Goal: Transaction & Acquisition: Purchase product/service

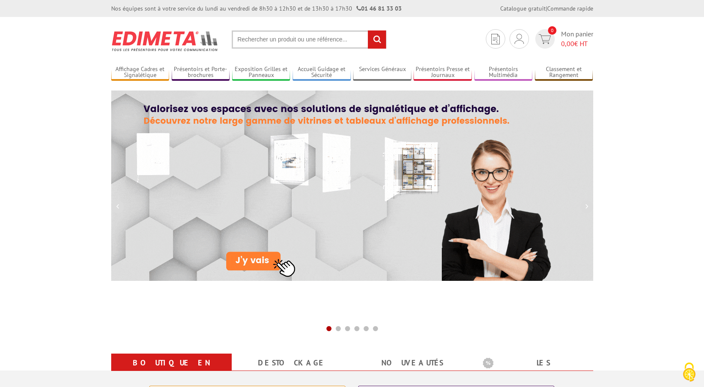
click at [261, 41] on input "text" at bounding box center [309, 39] width 155 height 18
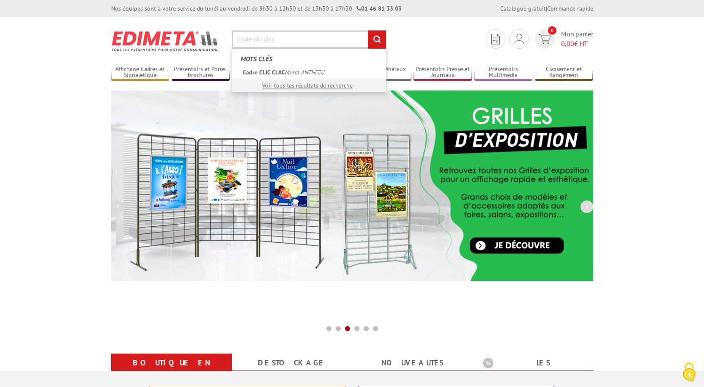
type input "cadre clic clac"
click at [377, 38] on input "rechercher" at bounding box center [377, 39] width 18 height 18
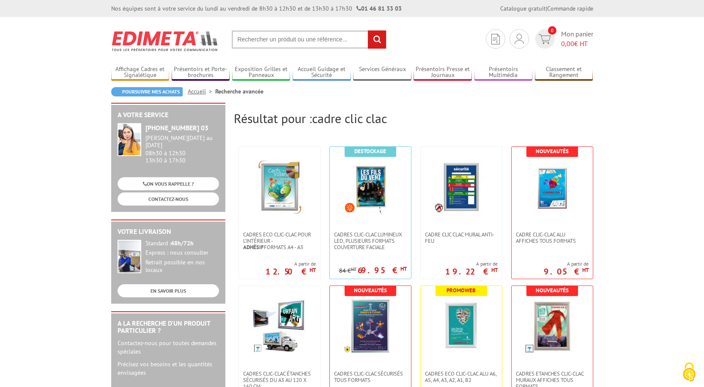
click at [542, 101] on div "Poursuivre mes achats Accueil Recherche avancée" at bounding box center [352, 95] width 482 height 16
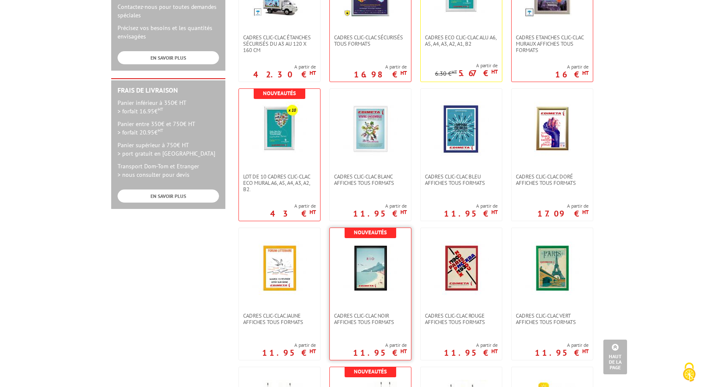
scroll to position [381, 0]
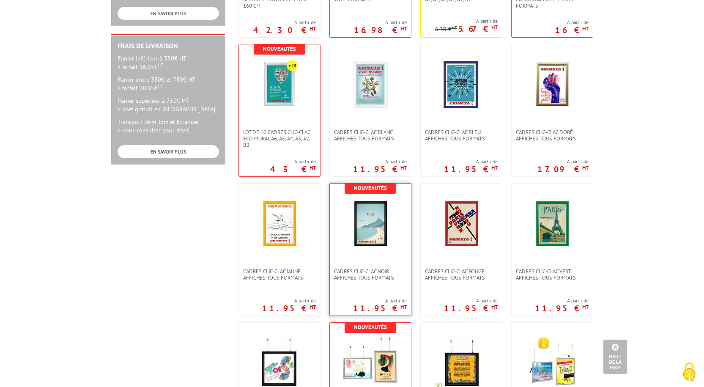
click at [375, 221] on img at bounding box center [370, 223] width 55 height 55
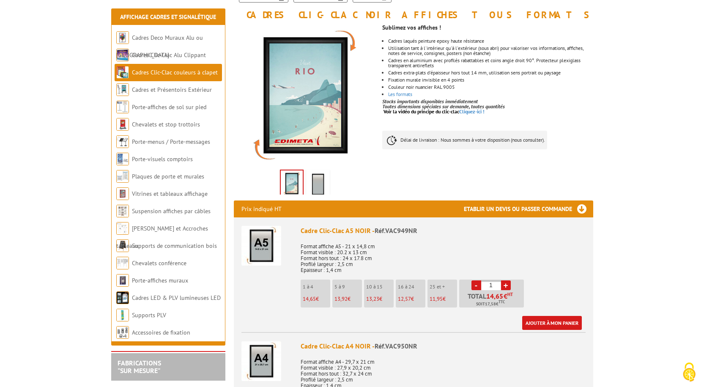
scroll to position [169, 0]
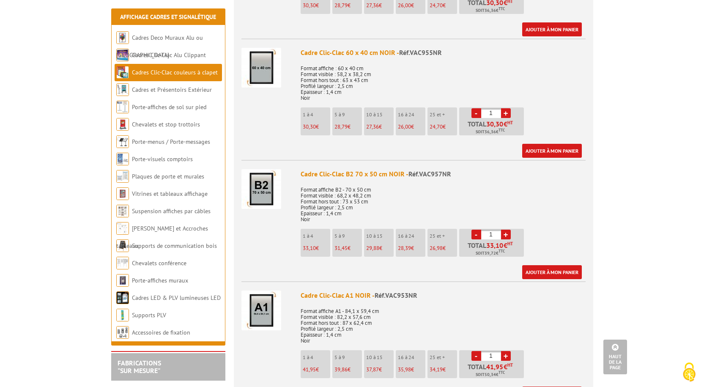
scroll to position [761, 0]
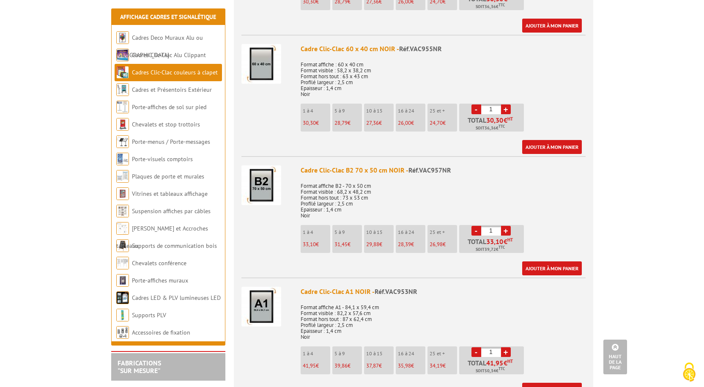
click at [509, 108] on link "+" at bounding box center [506, 109] width 10 height 10
type input "2"
click at [544, 145] on link "Ajouter à mon panier" at bounding box center [552, 147] width 60 height 14
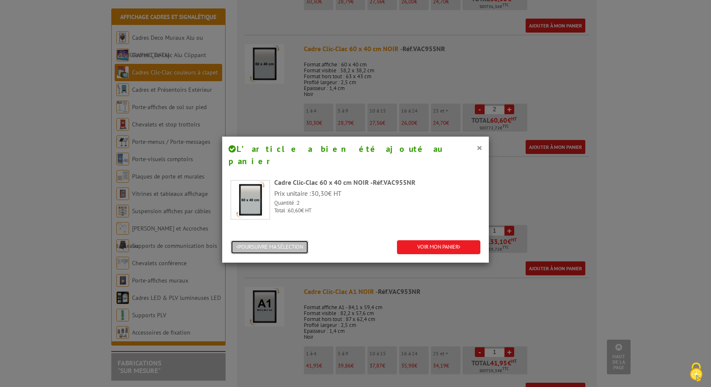
click at [277, 240] on button "POURSUIVRE MA SÉLECTION" at bounding box center [270, 247] width 78 height 14
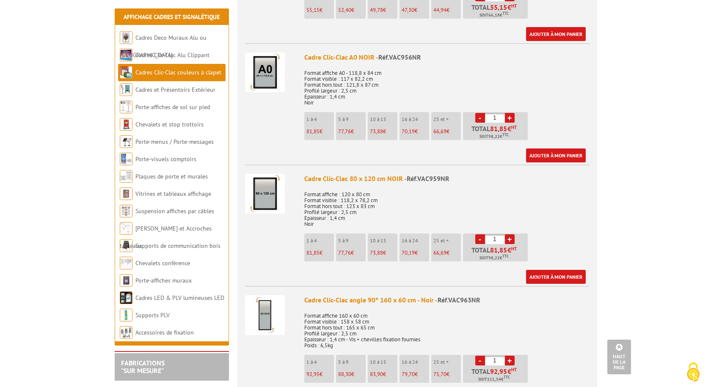
scroll to position [1396, 0]
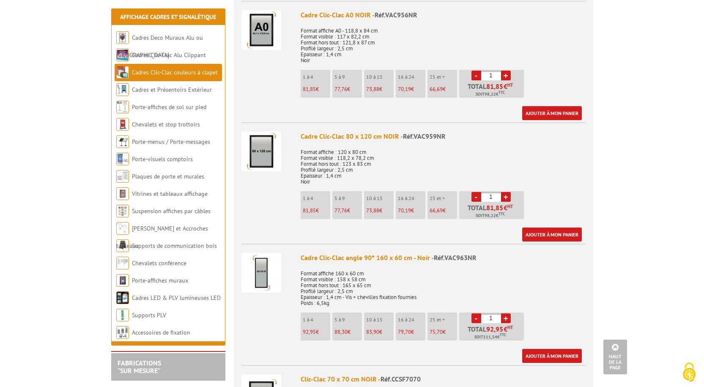
click at [505, 194] on link "+" at bounding box center [506, 197] width 10 height 10
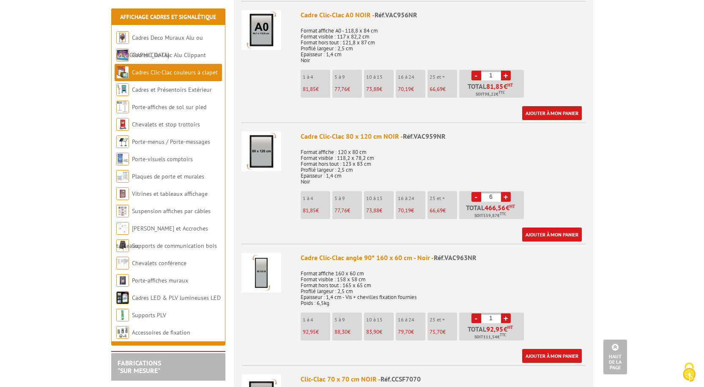
click at [505, 194] on link "+" at bounding box center [506, 197] width 10 height 10
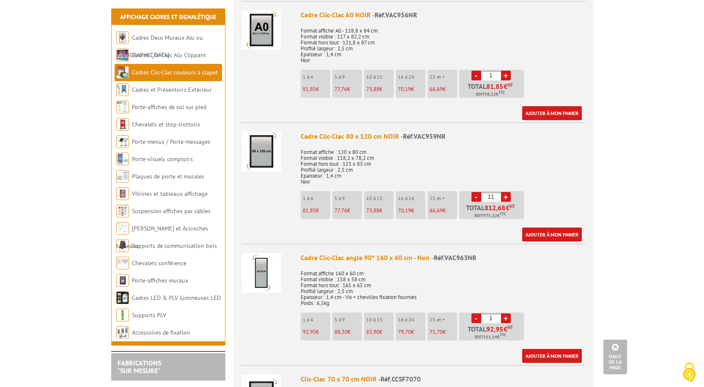
click at [505, 194] on link "+" at bounding box center [506, 197] width 10 height 10
type input "13"
click at [552, 236] on link "Ajouter à mon panier" at bounding box center [552, 235] width 60 height 14
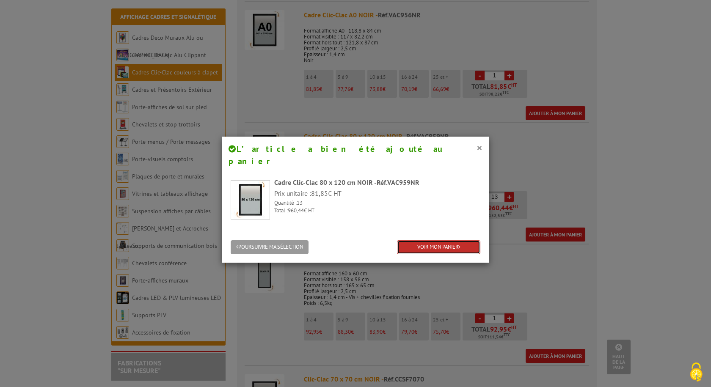
click at [437, 240] on link "VOIR MON PANIER" at bounding box center [438, 247] width 83 height 14
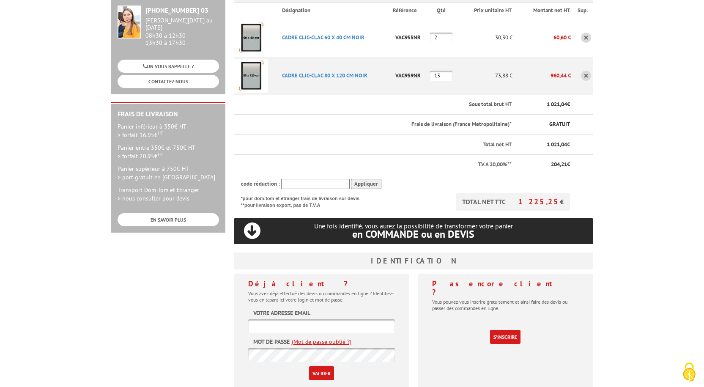
scroll to position [169, 0]
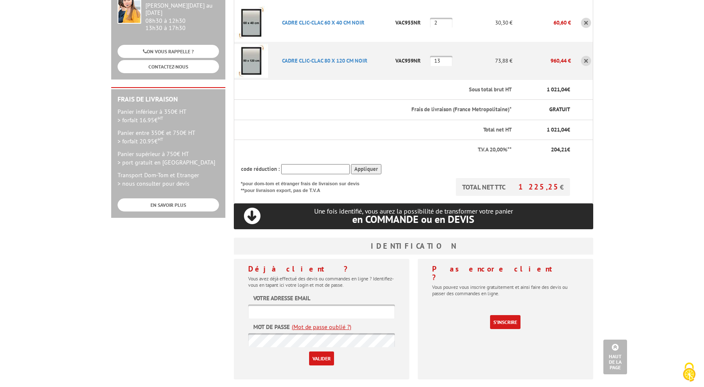
type input "[EMAIL_ADDRESS][DOMAIN_NAME]"
click at [445, 344] on div "Pas encore client ? Vous pouvez vous inscrire gratuitement et ainsi faire des d…" at bounding box center [506, 319] width 176 height 121
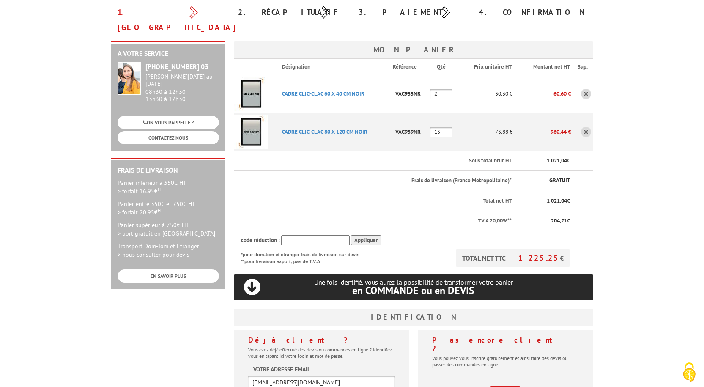
scroll to position [85, 0]
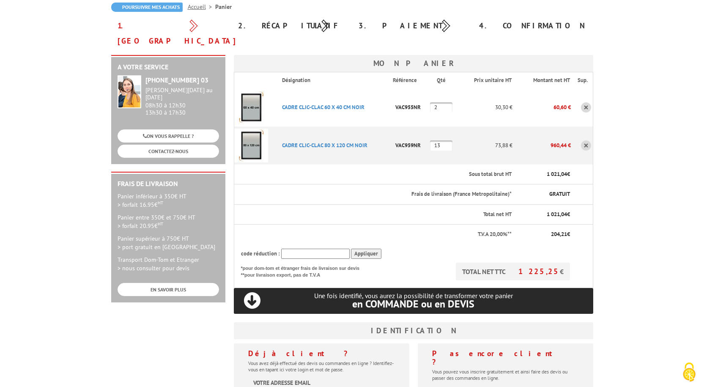
drag, startPoint x: 442, startPoint y: 130, endPoint x: 435, endPoint y: 132, distance: 7.5
click at [435, 140] on input "13" at bounding box center [441, 145] width 22 height 10
type input "17"
click at [395, 143] on td "VAC959NR" at bounding box center [411, 145] width 37 height 38
click at [465, 138] on p "70,19 €" at bounding box center [485, 145] width 55 height 15
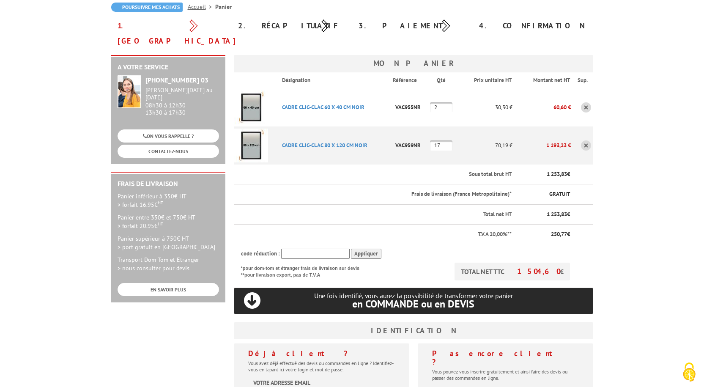
click at [325, 140] on td "CADRE CLIC-CLAC 80 X 120 CM NOIR Code promo non activable pour cet article" at bounding box center [334, 145] width 118 height 38
click at [443, 140] on input "17" at bounding box center [441, 145] width 22 height 10
click at [493, 140] on td "70,19 €" at bounding box center [485, 145] width 55 height 38
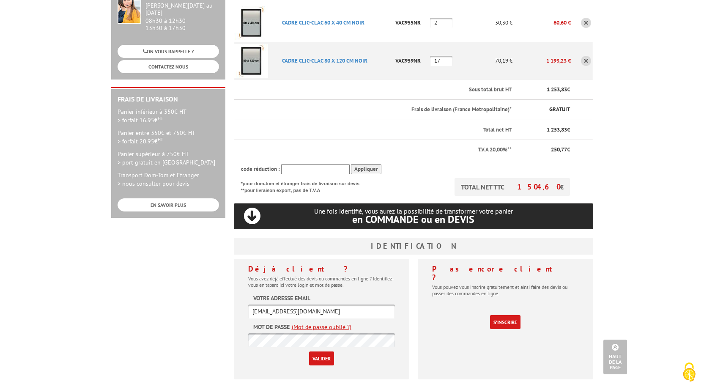
scroll to position [127, 0]
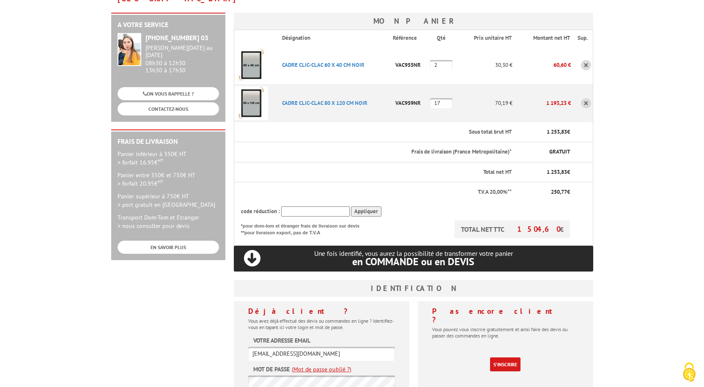
click at [461, 345] on p "S'inscrire" at bounding box center [505, 358] width 147 height 27
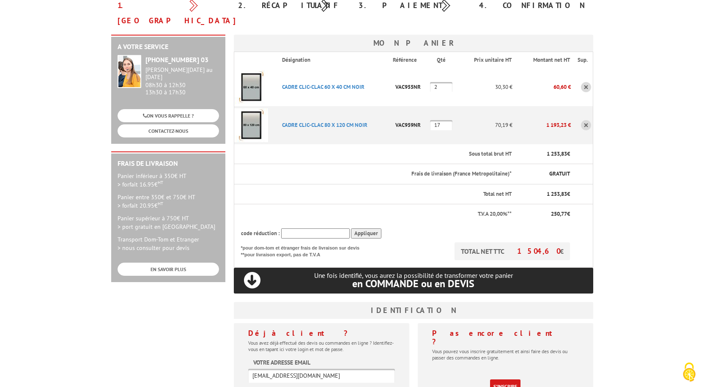
scroll to position [85, 0]
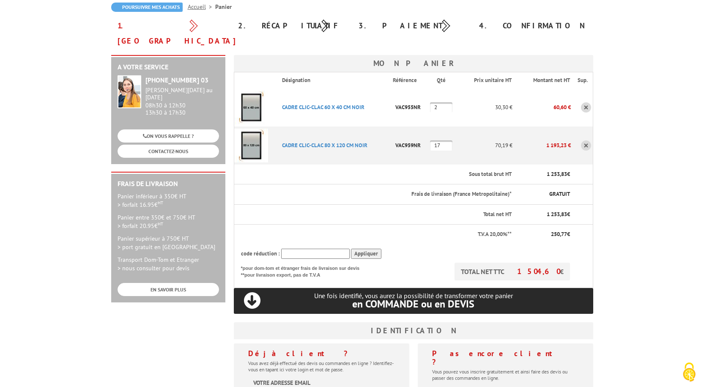
click at [608, 220] on body "Nos équipes sont à votre service du lundi au vendredi de 8h30 à 12h30 et de 13h…" at bounding box center [352, 293] width 704 height 757
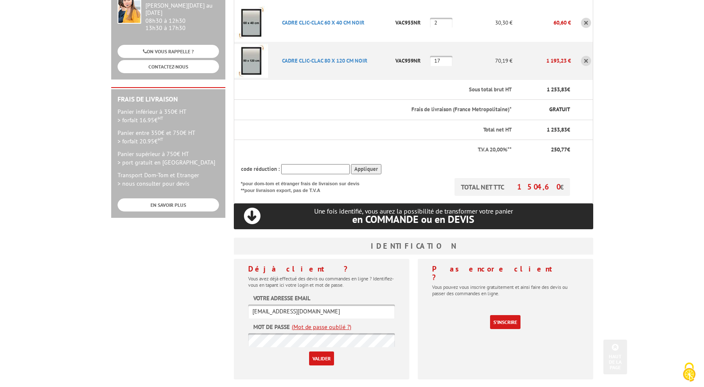
scroll to position [211, 0]
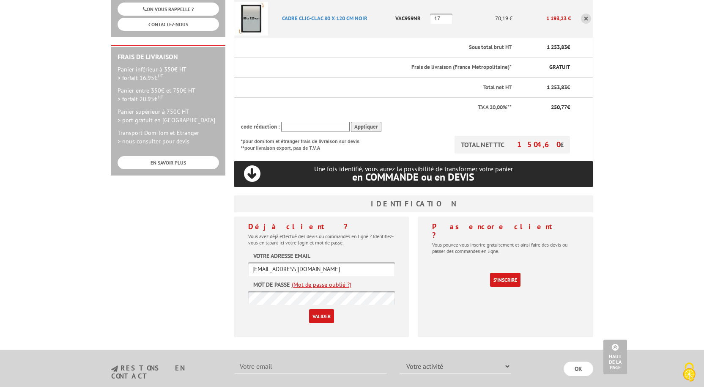
click at [323, 309] on input "Valider" at bounding box center [321, 316] width 25 height 14
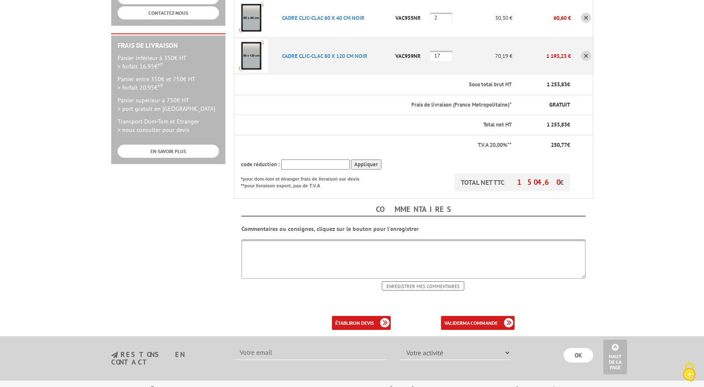
scroll to position [211, 0]
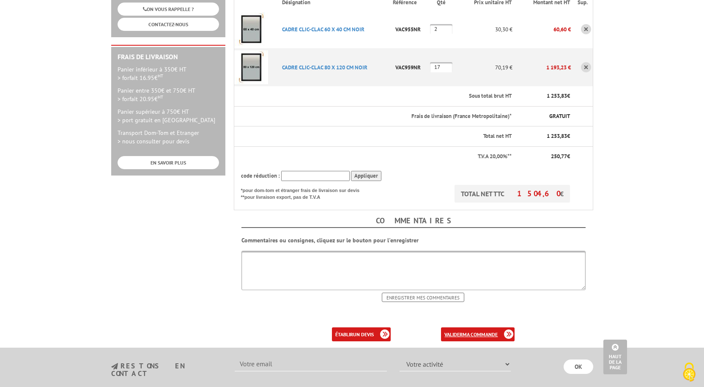
click at [475, 331] on b "ma commande" at bounding box center [480, 334] width 35 height 6
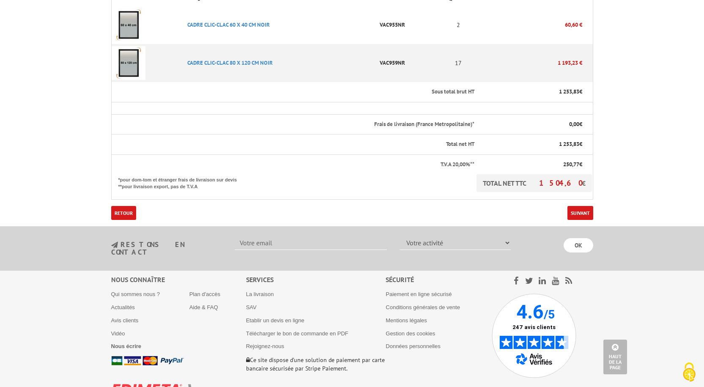
scroll to position [263, 0]
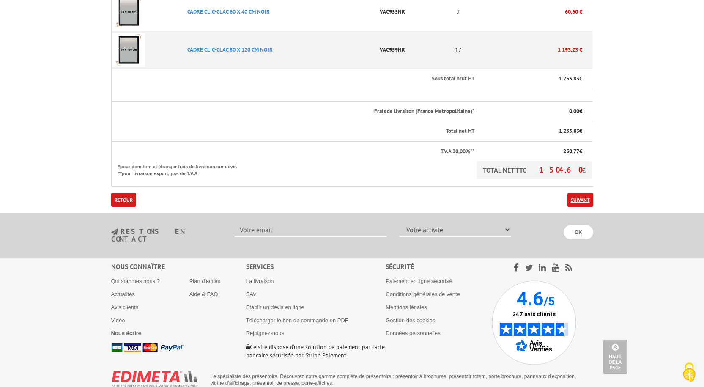
click at [583, 193] on link "Suivant" at bounding box center [581, 200] width 26 height 14
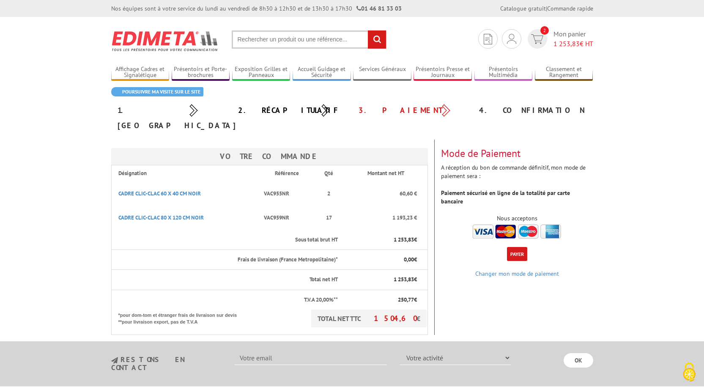
scroll to position [85, 0]
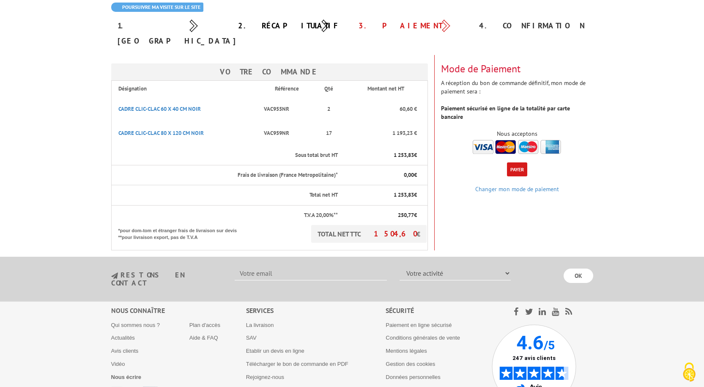
click at [513, 162] on button "Payer" at bounding box center [517, 169] width 20 height 14
